Goal: Task Accomplishment & Management: Manage account settings

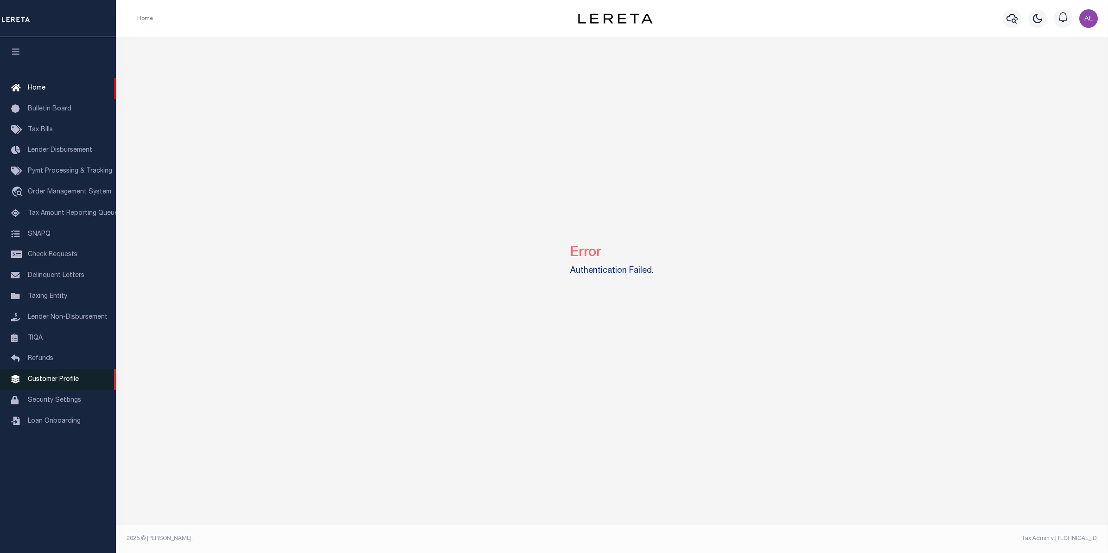
click at [56, 383] on span "Customer Profile" at bounding box center [53, 379] width 51 height 6
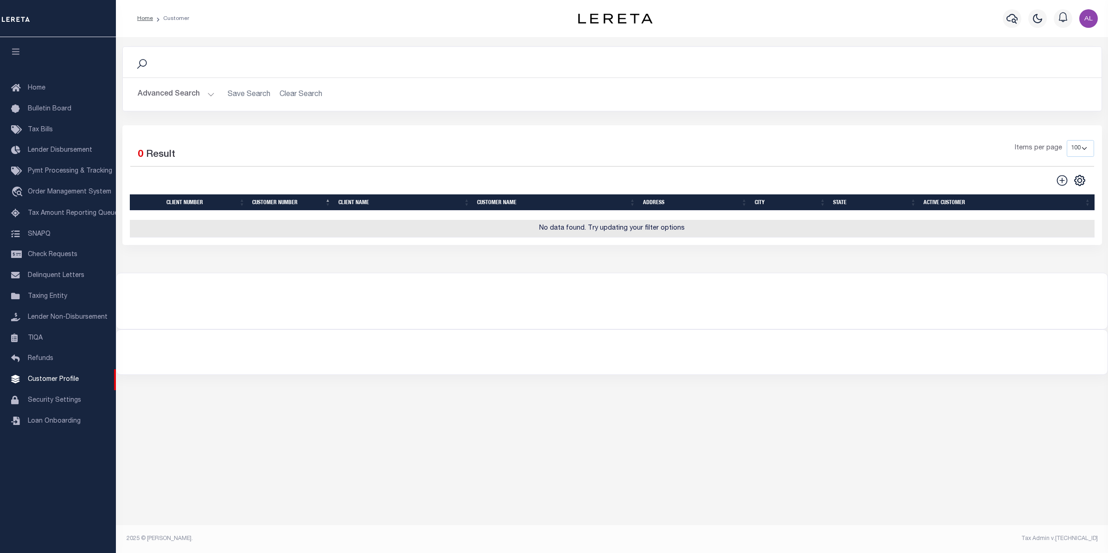
click at [205, 86] on button "Advanced Search" at bounding box center [176, 94] width 77 height 18
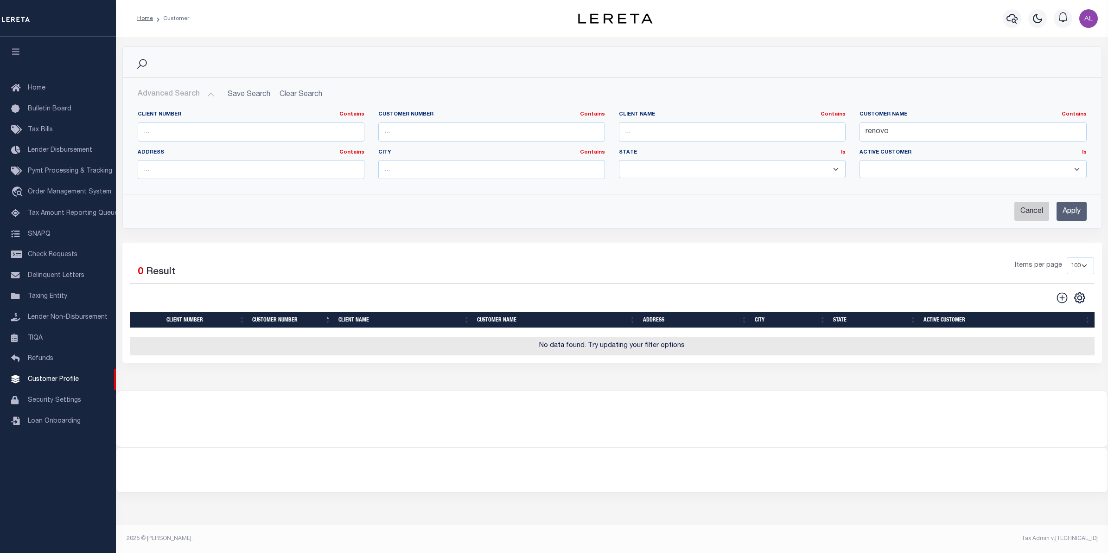
click at [1039, 216] on input "Cancel" at bounding box center [1032, 211] width 35 height 19
checkbox input "true"
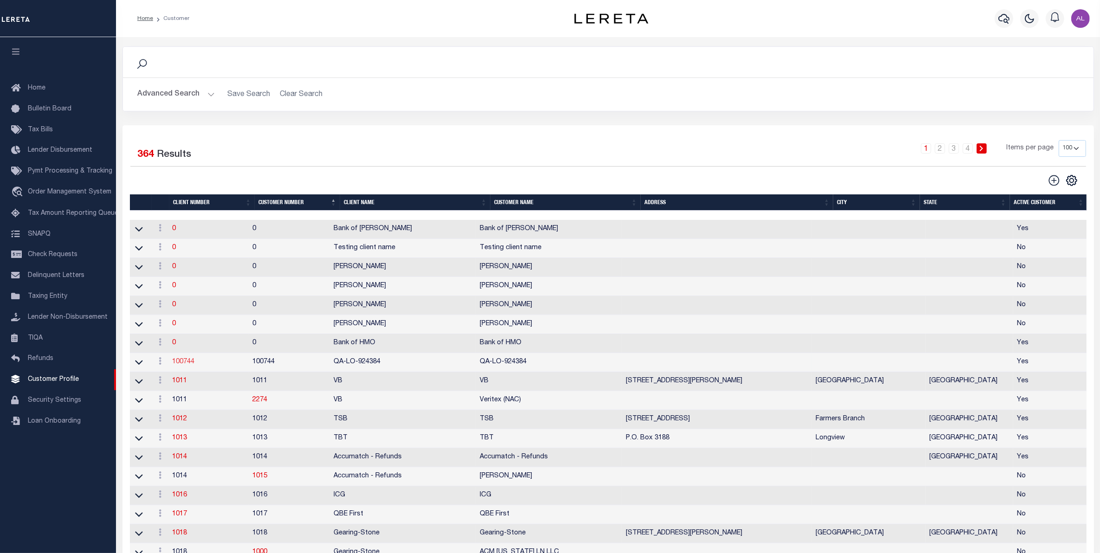
click at [189, 365] on link "100744" at bounding box center [183, 362] width 22 height 6
select select
type input "QA-LO-924384"
type input "100744"
type input "QA-LO-924384"
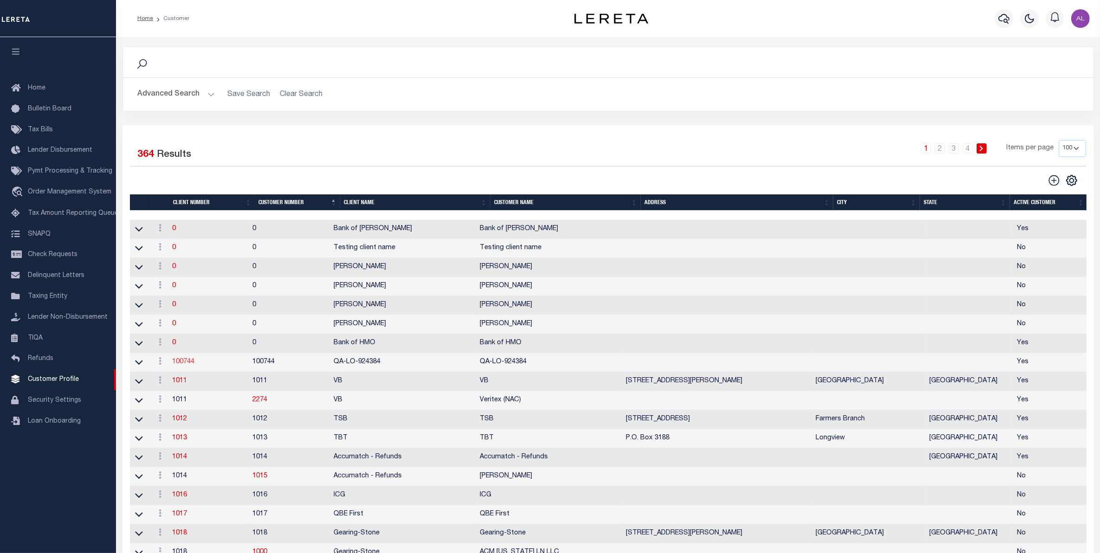
select select "Residential"
checkbox input "true"
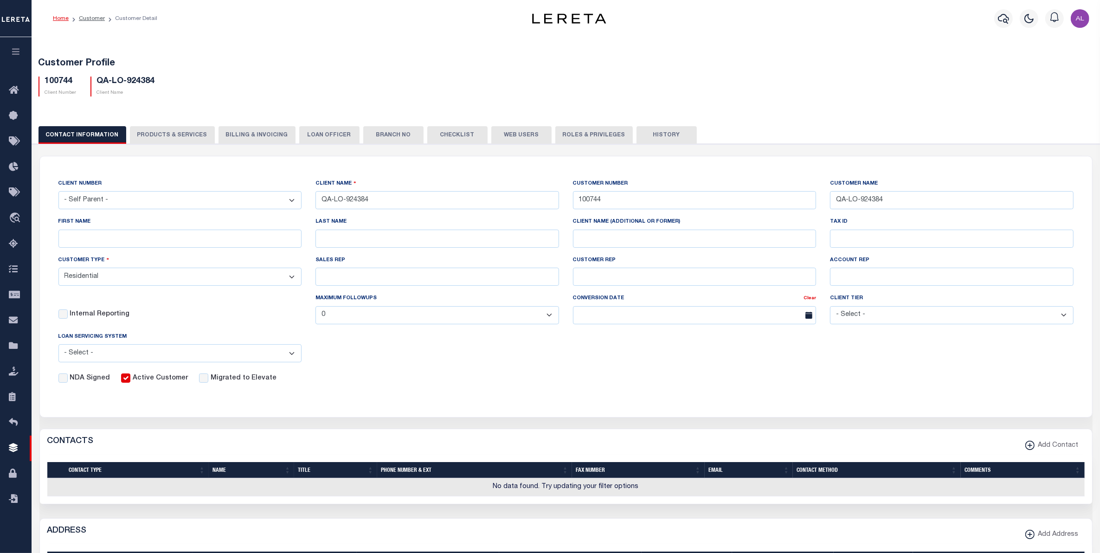
click at [636, 140] on button "History" at bounding box center [666, 135] width 60 height 18
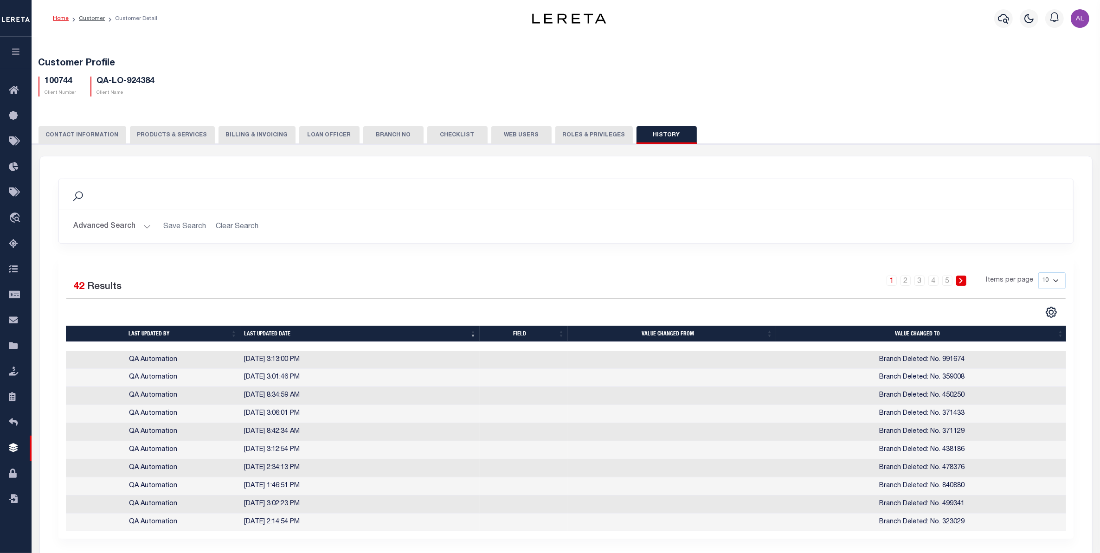
click at [177, 135] on button "PRODUCTS & SERVICES" at bounding box center [172, 135] width 85 height 18
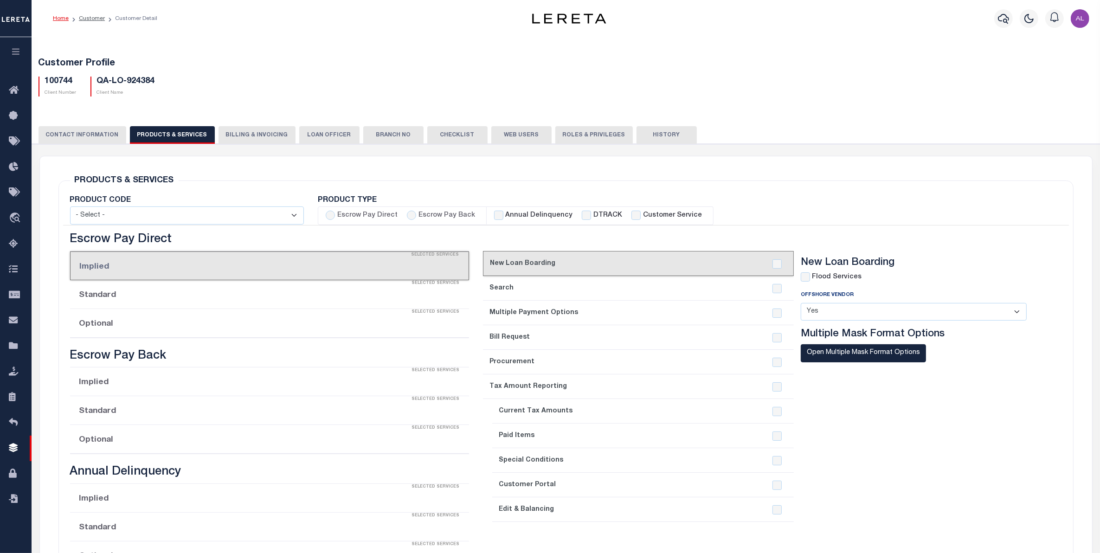
radio input "true"
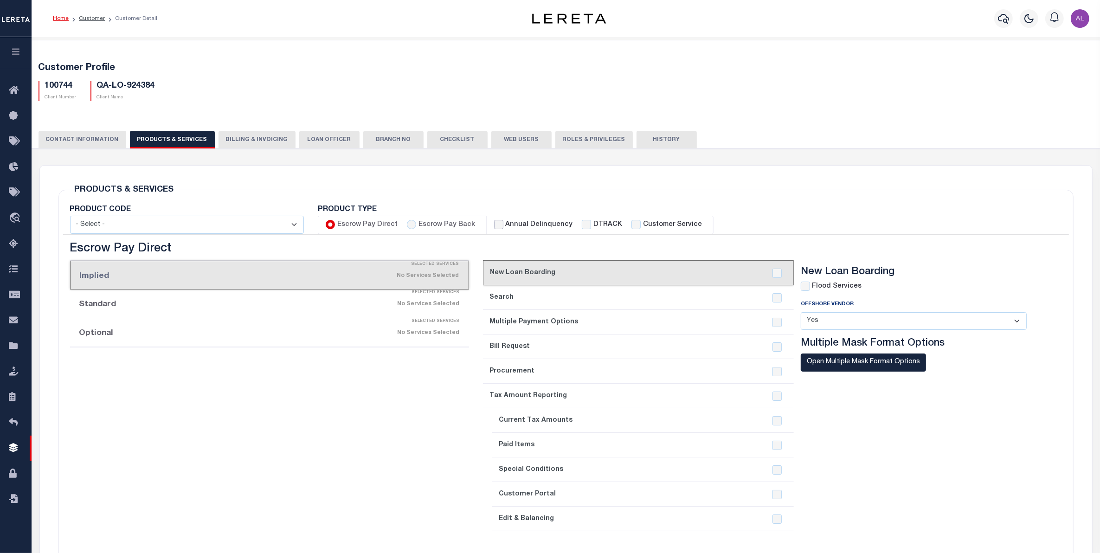
click at [494, 224] on input "Annual Delinquency" at bounding box center [498, 224] width 9 height 9
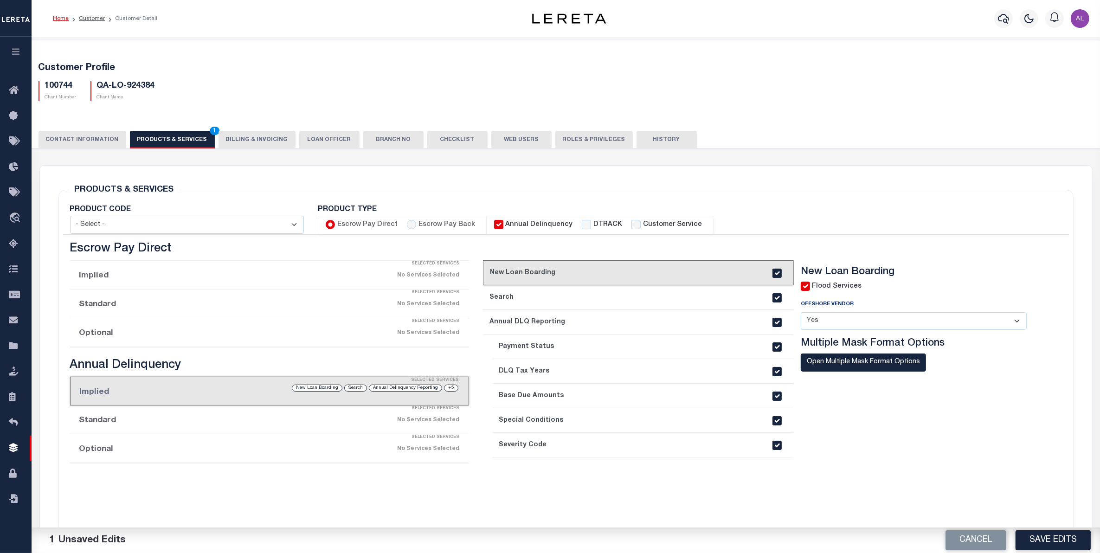
click at [233, 453] on div "No Services Selected" at bounding box center [316, 449] width 285 height 16
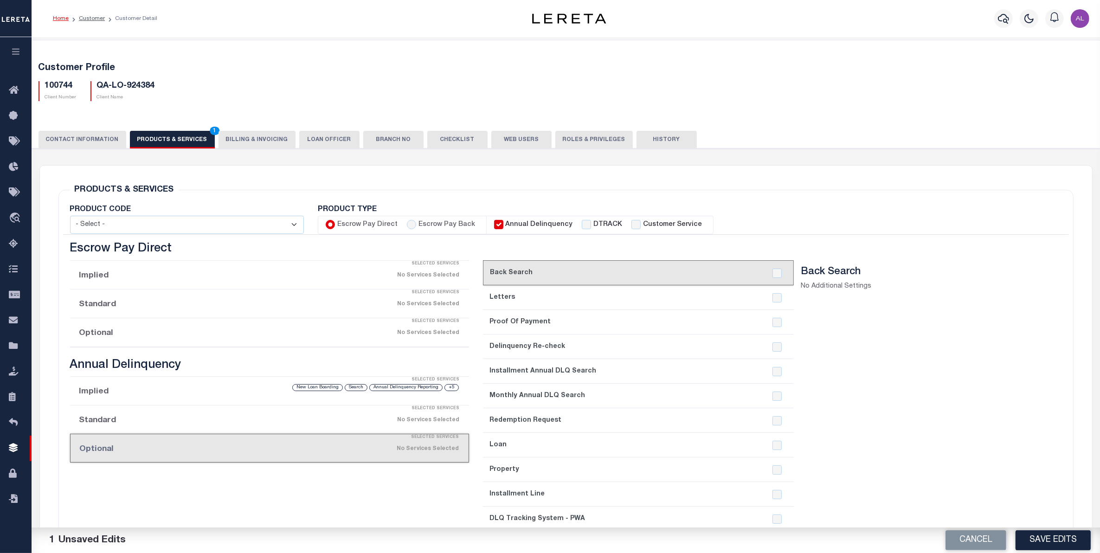
click at [278, 324] on div "Selected Services" at bounding box center [278, 321] width 399 height 19
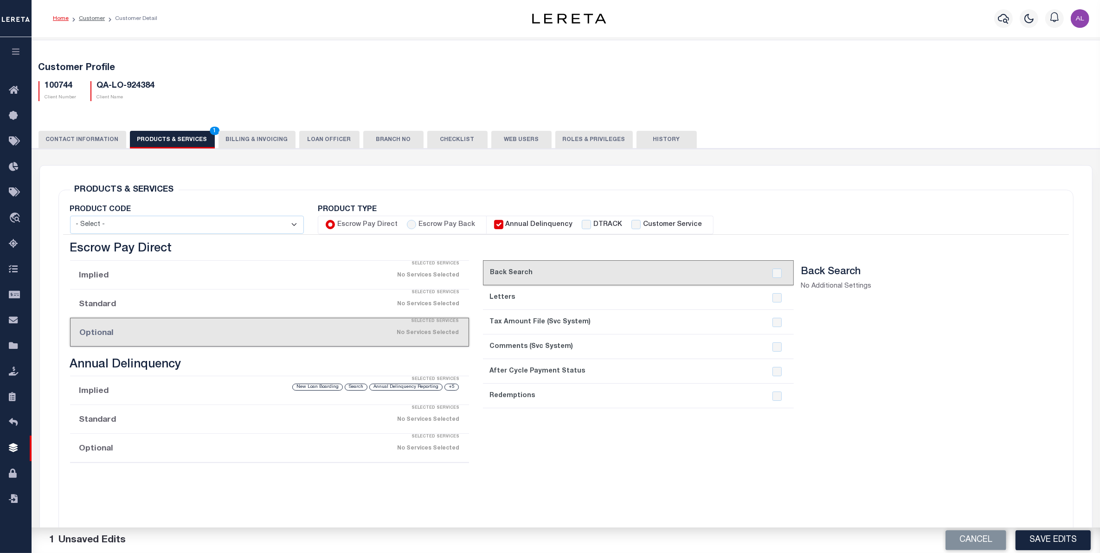
click at [494, 228] on input "Annual Delinquency" at bounding box center [498, 224] width 9 height 9
checkbox input "false"
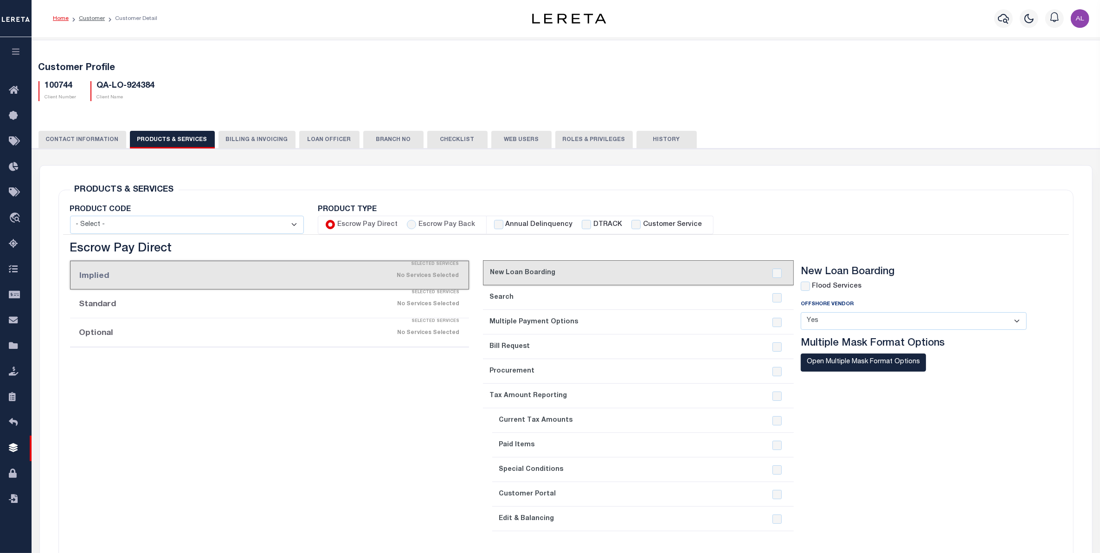
click at [192, 344] on li "Optional Selected Services No Services Selected" at bounding box center [269, 332] width 399 height 29
